Goal: Information Seeking & Learning: Learn about a topic

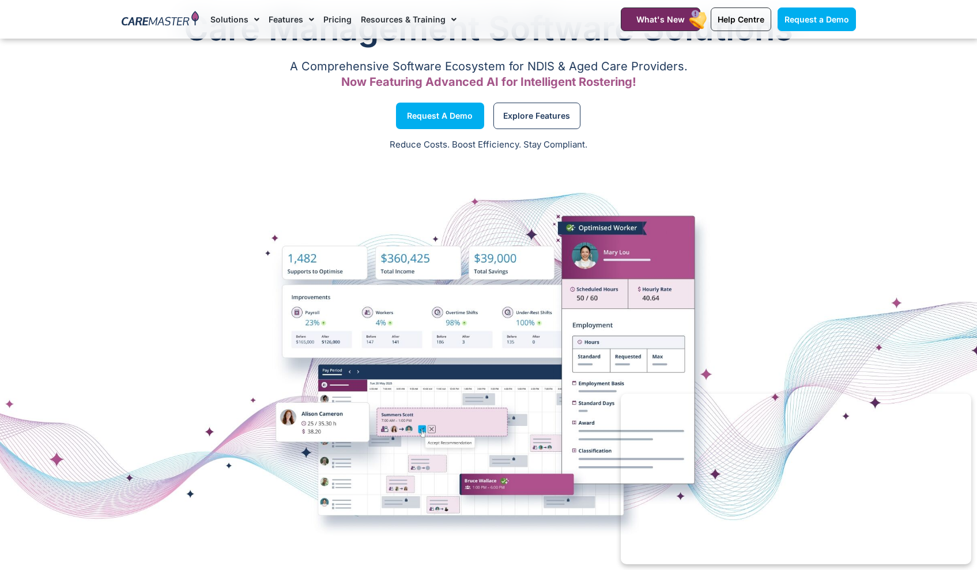
scroll to position [55, 0]
click at [332, 18] on link "Pricing" at bounding box center [337, 19] width 28 height 39
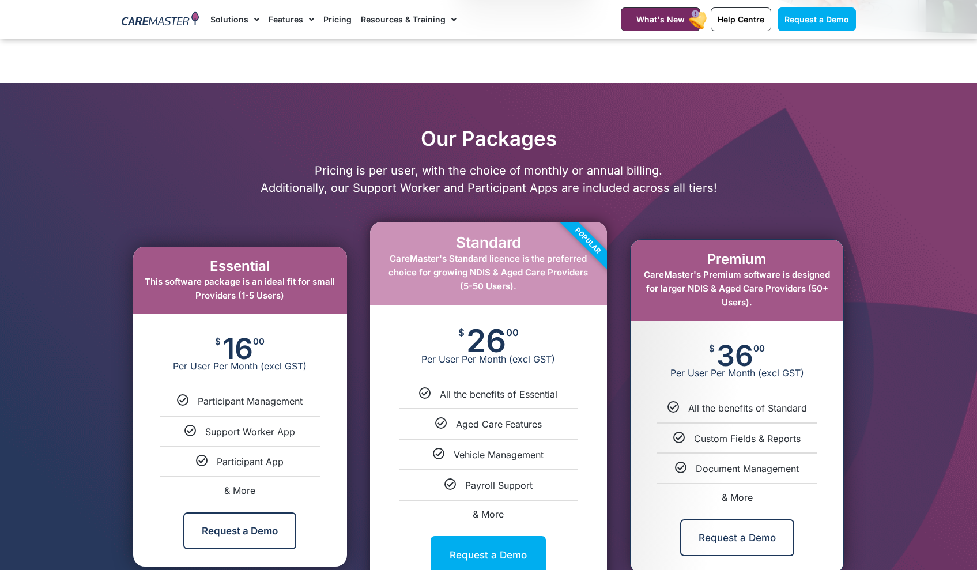
scroll to position [474, 0]
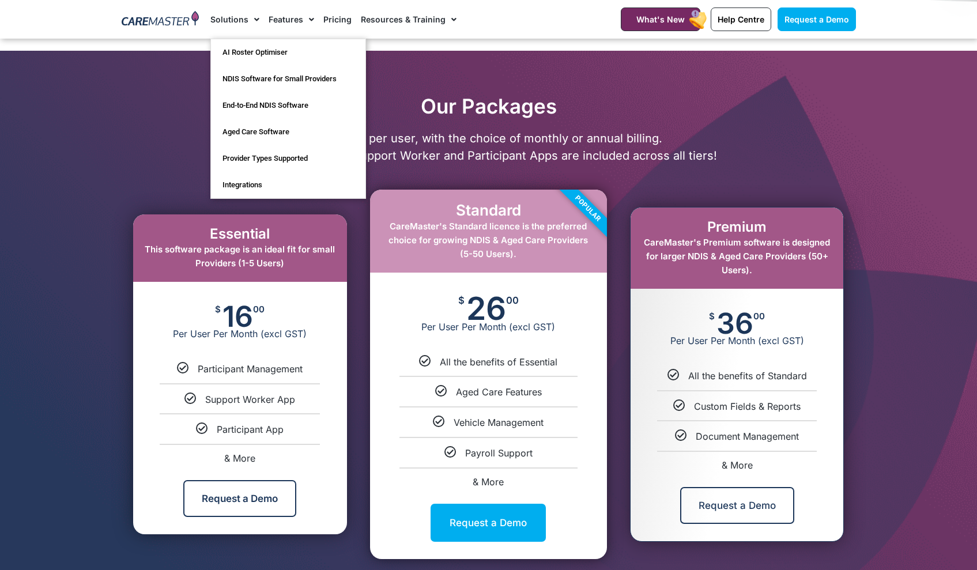
click at [248, 20] on span "Menu" at bounding box center [253, 20] width 11 height 20
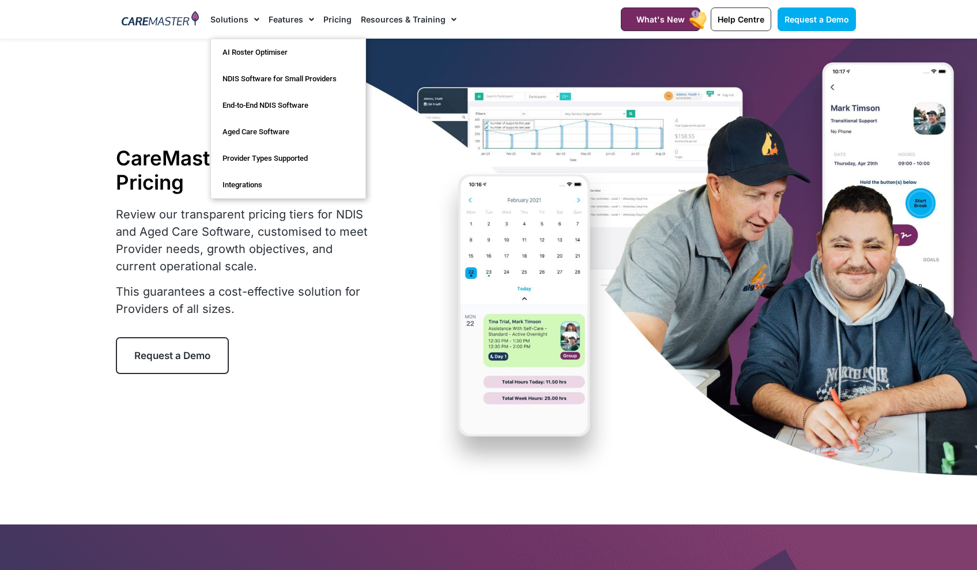
click at [249, 17] on span "Menu" at bounding box center [253, 20] width 11 height 20
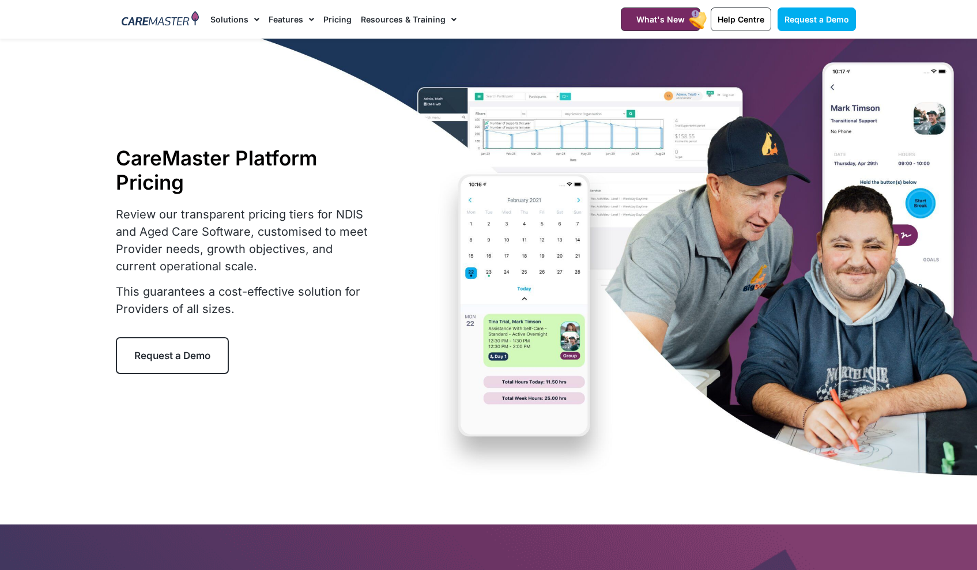
click at [249, 17] on span "Menu" at bounding box center [253, 20] width 11 height 20
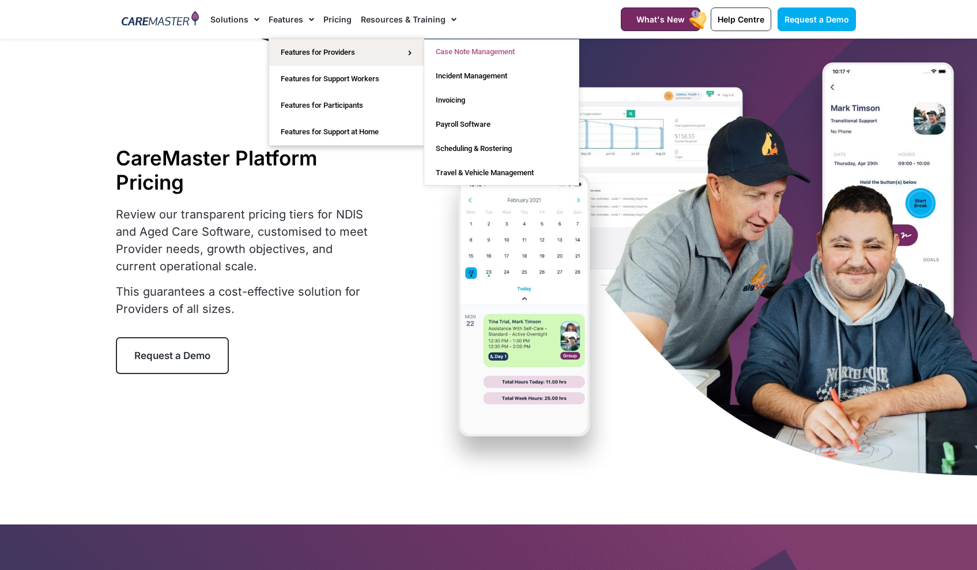
click at [456, 55] on link "Case Note Management" at bounding box center [501, 52] width 154 height 24
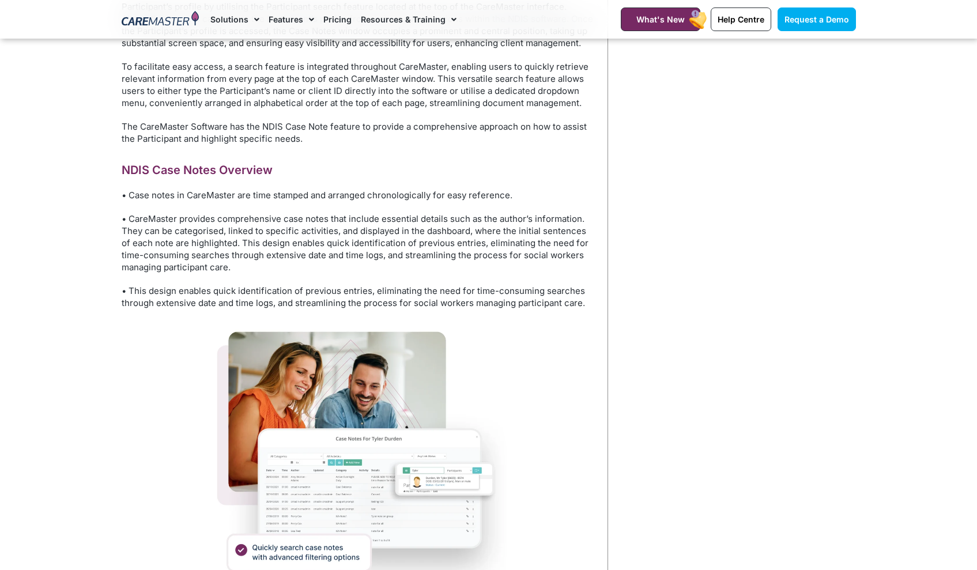
scroll to position [722, 0]
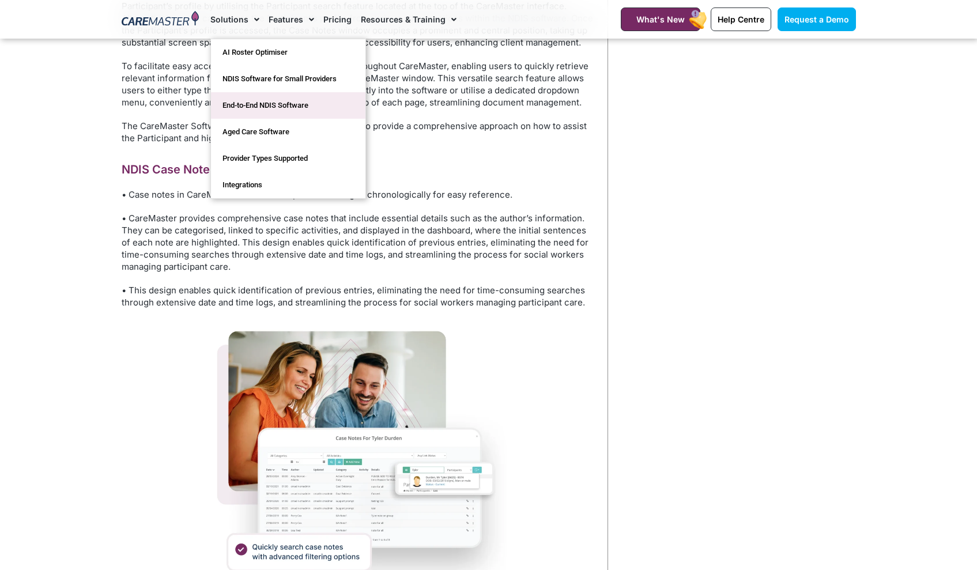
click at [263, 111] on link "End-to-End NDIS Software" at bounding box center [288, 105] width 154 height 27
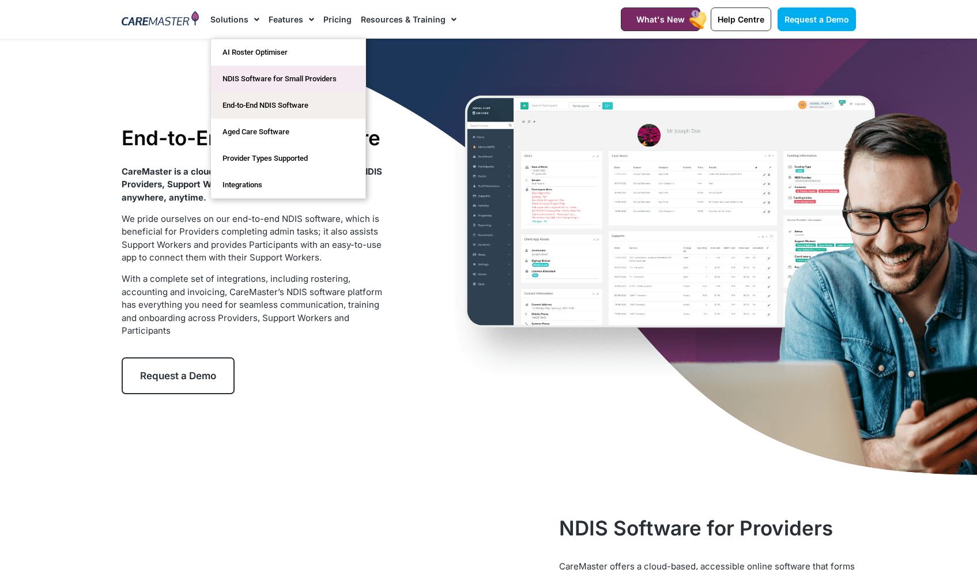
click at [248, 78] on link "NDIS Software for Small Providers" at bounding box center [288, 79] width 154 height 27
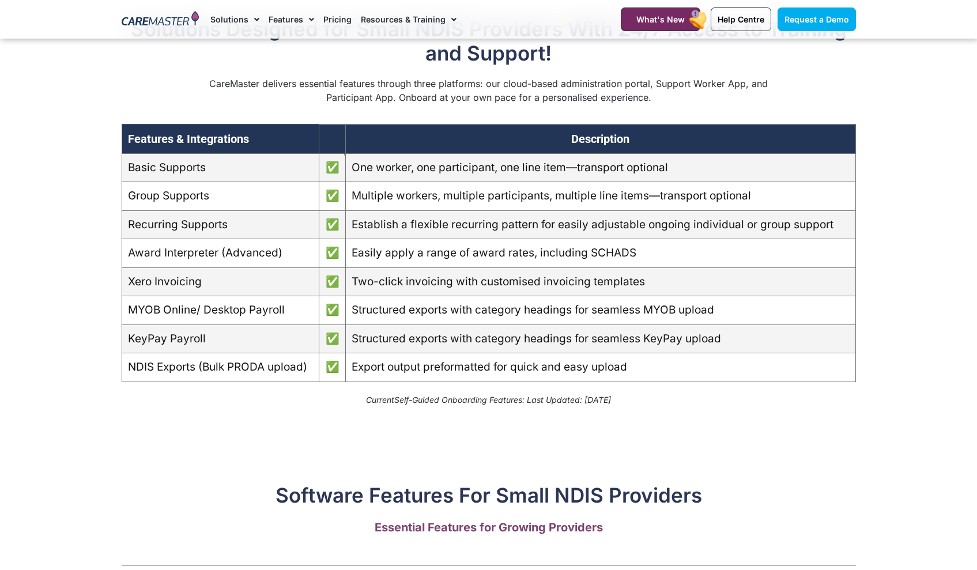
scroll to position [1028, 0]
